Goal: Transaction & Acquisition: Subscribe to service/newsletter

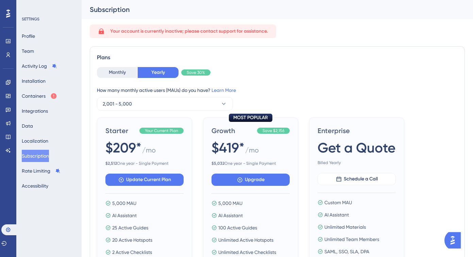
click at [168, 146] on div "$209* / mo" at bounding box center [145, 148] width 78 height 20
click at [116, 68] on button "Monthly" at bounding box center [117, 72] width 41 height 11
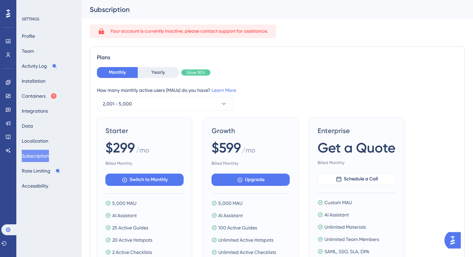
click at [154, 155] on div "$299 / mo" at bounding box center [145, 148] width 78 height 20
click at [148, 182] on span "Switch to Monthly" at bounding box center [149, 180] width 38 height 8
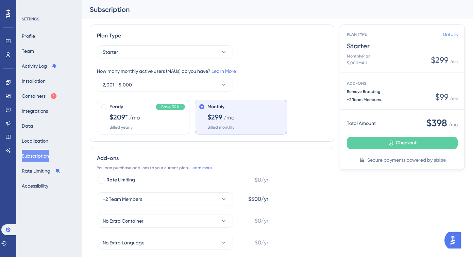
click at [261, 120] on div "Monthly $299 /mo Billed monthly" at bounding box center [246, 116] width 76 height 27
click at [416, 143] on span "Checkout" at bounding box center [406, 143] width 21 height 8
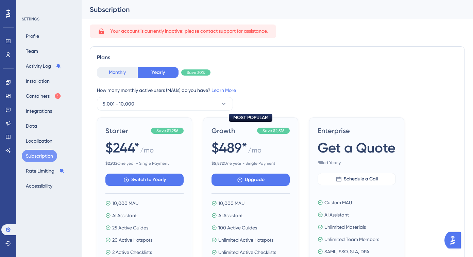
click at [119, 75] on button "Monthly" at bounding box center [117, 72] width 41 height 11
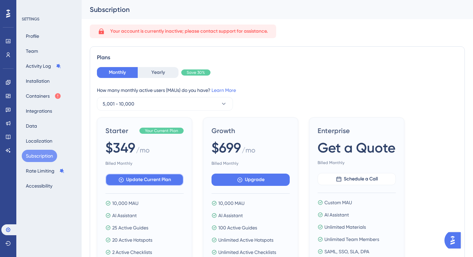
click at [159, 182] on span "Update Current Plan" at bounding box center [148, 180] width 45 height 8
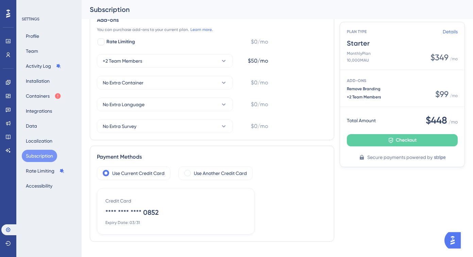
scroll to position [156, 0]
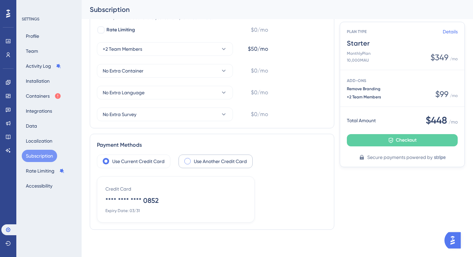
click at [231, 162] on label "Use Another Credit Card" at bounding box center [220, 161] width 53 height 8
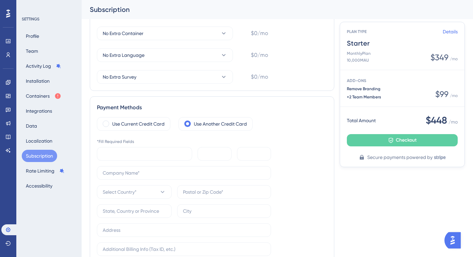
scroll to position [226, 0]
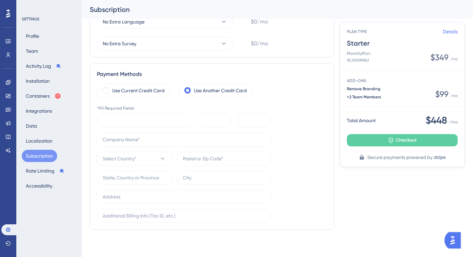
click at [314, 140] on div "*Fill Required Fields Select Country*" at bounding box center [212, 164] width 230 height 117
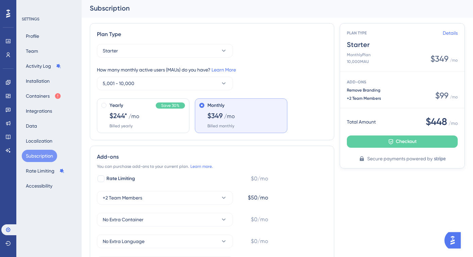
scroll to position [1, 0]
click at [224, 81] on icon at bounding box center [224, 83] width 7 height 7
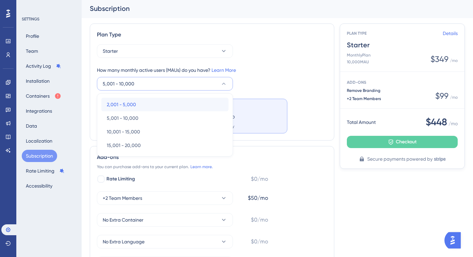
click at [190, 105] on div "2,001 - 5,000 2,001 - 5,000" at bounding box center [165, 105] width 116 height 14
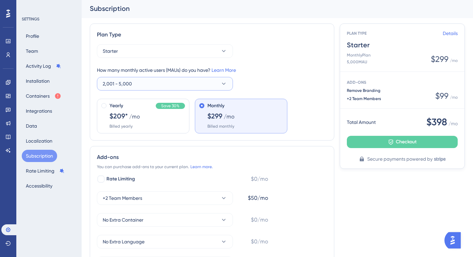
click at [222, 84] on icon at bounding box center [224, 83] width 7 height 7
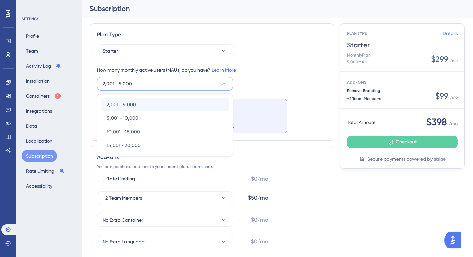
scroll to position [0, 0]
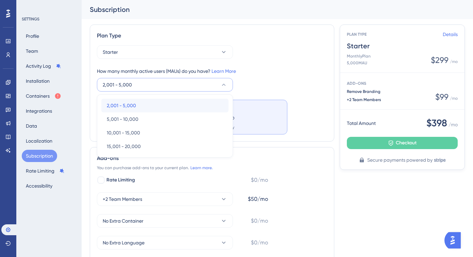
click at [206, 103] on div "2,001 - 5,000 2,001 - 5,000" at bounding box center [165, 106] width 116 height 14
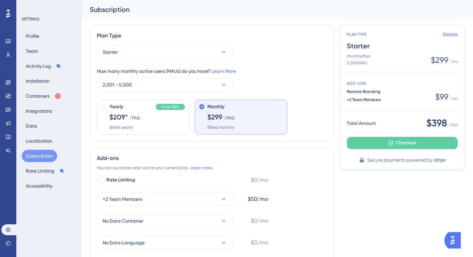
click at [390, 182] on div "Plan Type Starter How many monthly active users (MAUs) do you have? Learn More …" at bounding box center [277, 241] width 375 height 432
click at [220, 85] on button "2,001 - 5,000" at bounding box center [165, 85] width 136 height 14
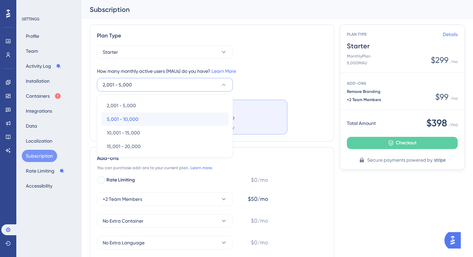
click at [200, 119] on div "5,001 - 10,000 5,001 - 10,000" at bounding box center [165, 119] width 116 height 14
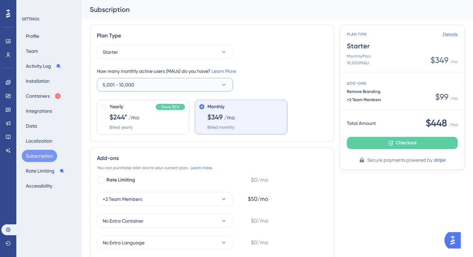
click at [219, 81] on button "5,001 - 10,000" at bounding box center [165, 85] width 136 height 14
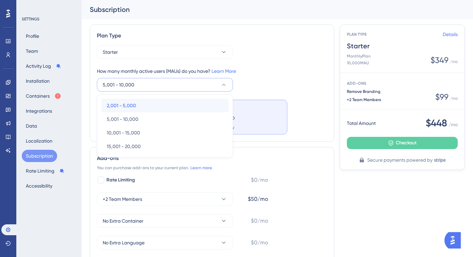
click at [200, 103] on div "2,001 - 5,000 2,001 - 5,000" at bounding box center [165, 106] width 116 height 14
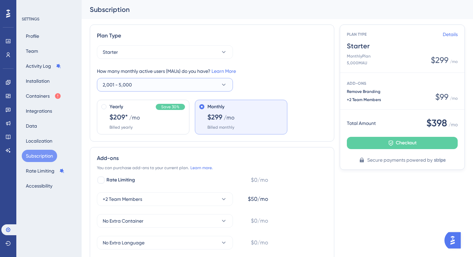
click at [220, 83] on button "2,001 - 5,000" at bounding box center [165, 85] width 136 height 14
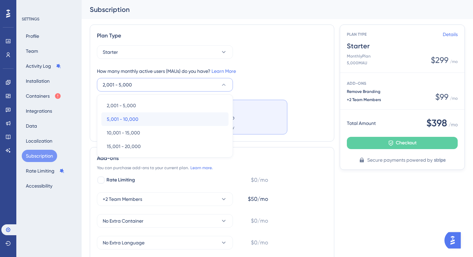
click at [196, 118] on div "5,001 - 10,000 5,001 - 10,000" at bounding box center [165, 119] width 116 height 14
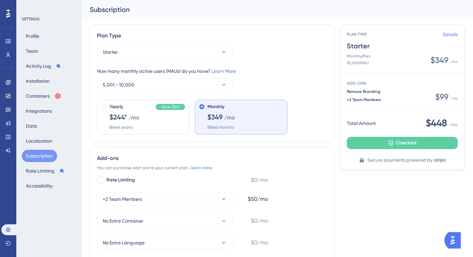
click at [328, 112] on div "Plan Type Starter How many monthly active users (MAUs) do you have? Learn More …" at bounding box center [212, 83] width 245 height 117
